Goal: Information Seeking & Learning: Learn about a topic

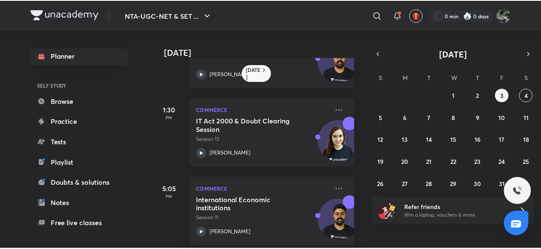
scroll to position [297, 0]
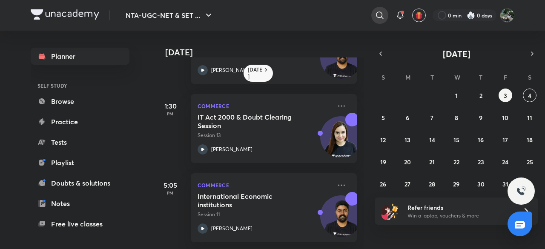
click at [374, 16] on div at bounding box center [379, 15] width 17 height 17
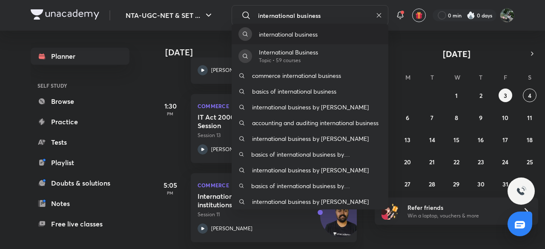
type input "international business"
click at [317, 26] on div "international business" at bounding box center [310, 34] width 157 height 20
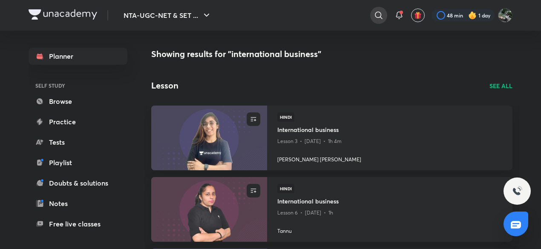
click at [383, 16] on icon at bounding box center [379, 15] width 10 height 10
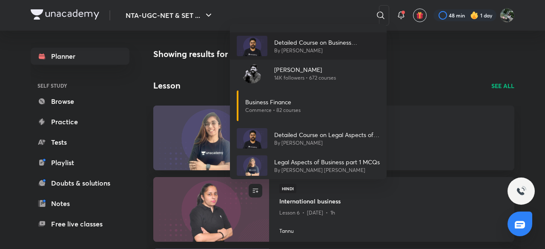
click at [304, 43] on p "Detailed Course on Business Environment and IB for NET/JRF [DATE]" at bounding box center [327, 42] width 106 height 9
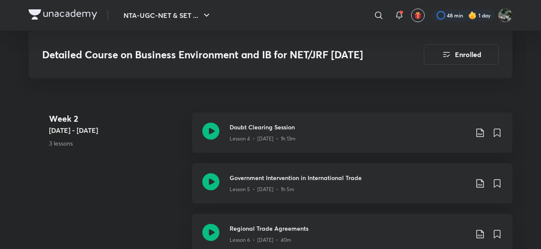
scroll to position [635, 0]
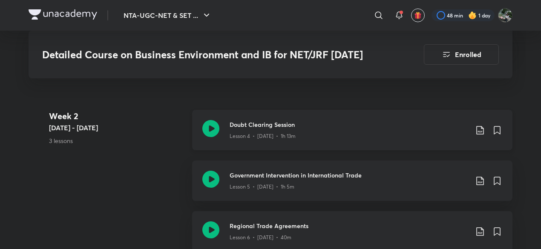
click at [272, 124] on h3 "Doubt Clearing Session" at bounding box center [349, 124] width 239 height 9
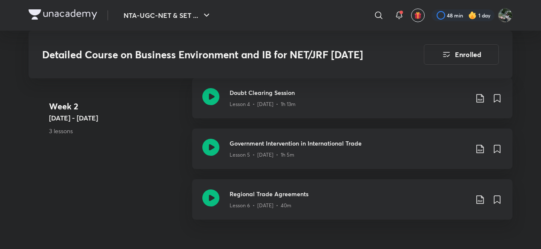
scroll to position [659, 0]
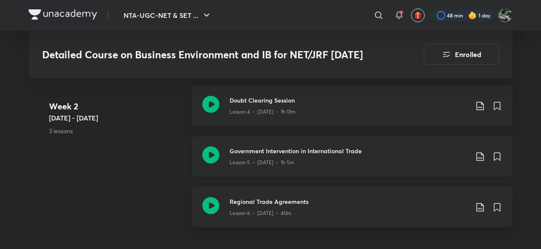
click at [323, 148] on h3 "Government Intervention in International Trade" at bounding box center [349, 151] width 239 height 9
